Goal: Find specific page/section: Find specific page/section

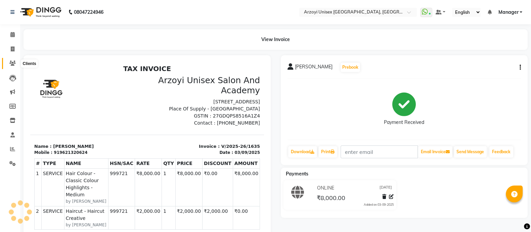
click at [8, 62] on span at bounding box center [13, 63] width 12 height 8
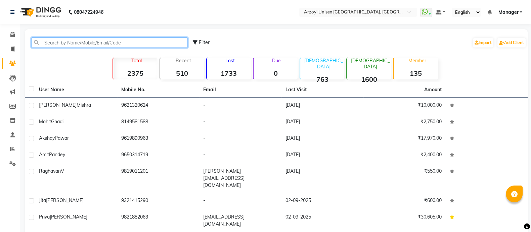
click at [54, 43] on input "text" at bounding box center [109, 42] width 157 height 10
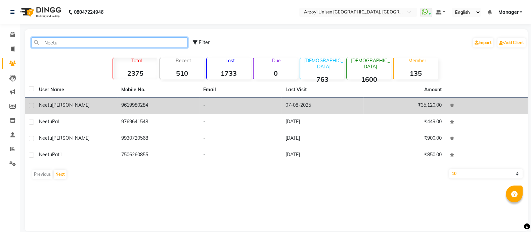
type input "Neetu"
click at [87, 109] on td "[PERSON_NAME]" at bounding box center [76, 105] width 82 height 16
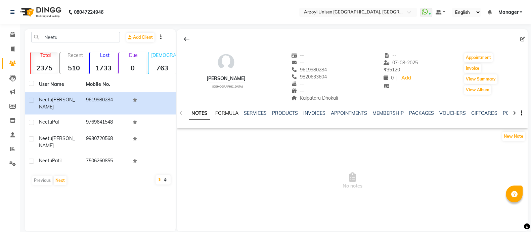
click at [220, 113] on link "FORMULA" at bounding box center [226, 113] width 23 height 6
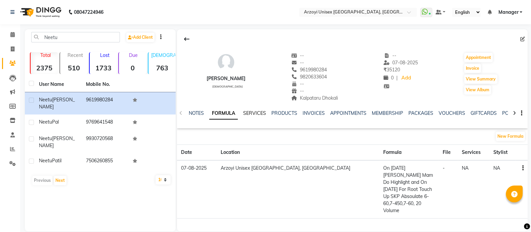
click at [253, 114] on link "SERVICES" at bounding box center [254, 113] width 23 height 6
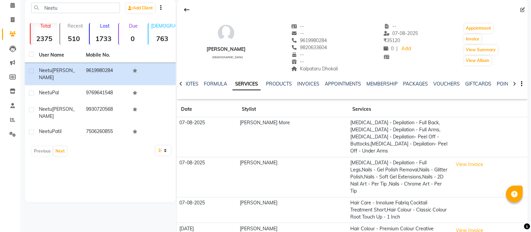
scroll to position [72, 0]
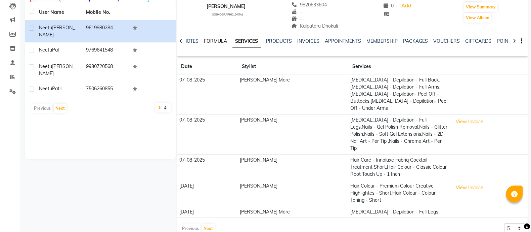
click at [218, 39] on link "FORMULA" at bounding box center [215, 41] width 23 height 6
